Goal: Transaction & Acquisition: Purchase product/service

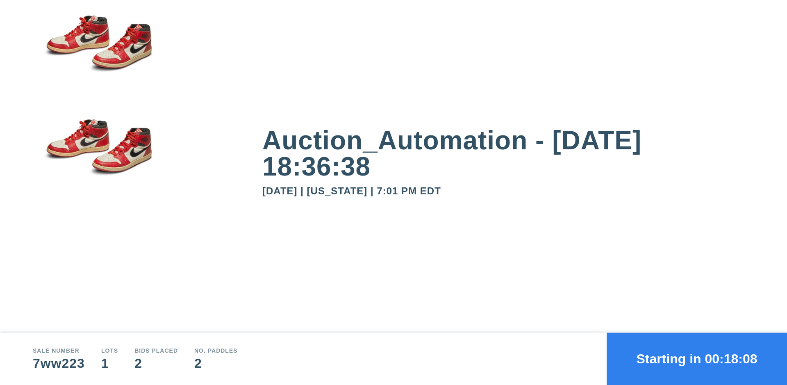
click at [696, 359] on button "Starting in 00:18:08" at bounding box center [696, 359] width 180 height 52
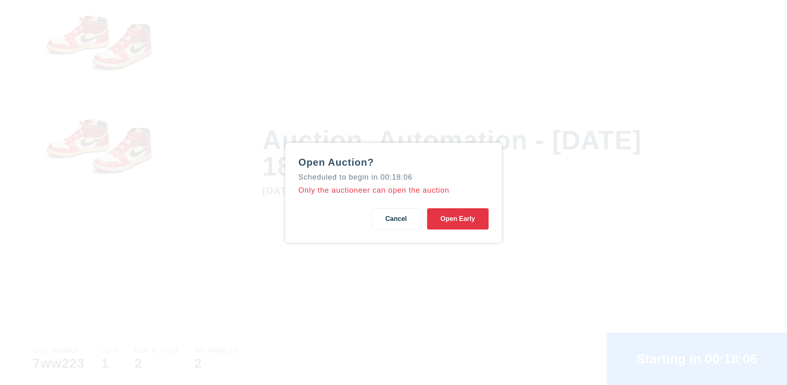
click at [458, 219] on button "Open Early" at bounding box center [457, 219] width 61 height 21
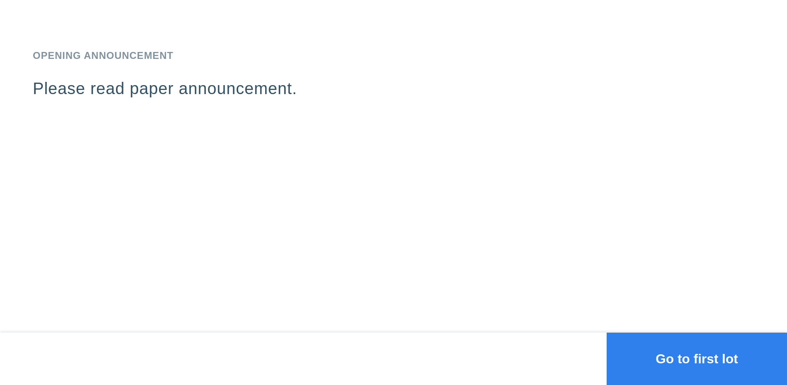
click at [696, 359] on button "Go to first lot" at bounding box center [696, 359] width 180 height 52
